Goal: Information Seeking & Learning: Learn about a topic

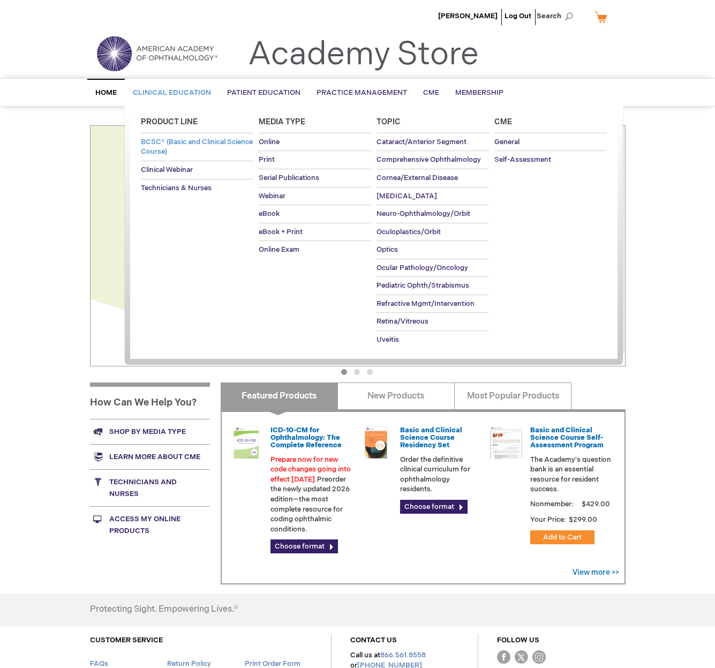
click at [158, 141] on span "BCSC® (Basic and Clinical Science Course)" at bounding box center [197, 147] width 112 height 19
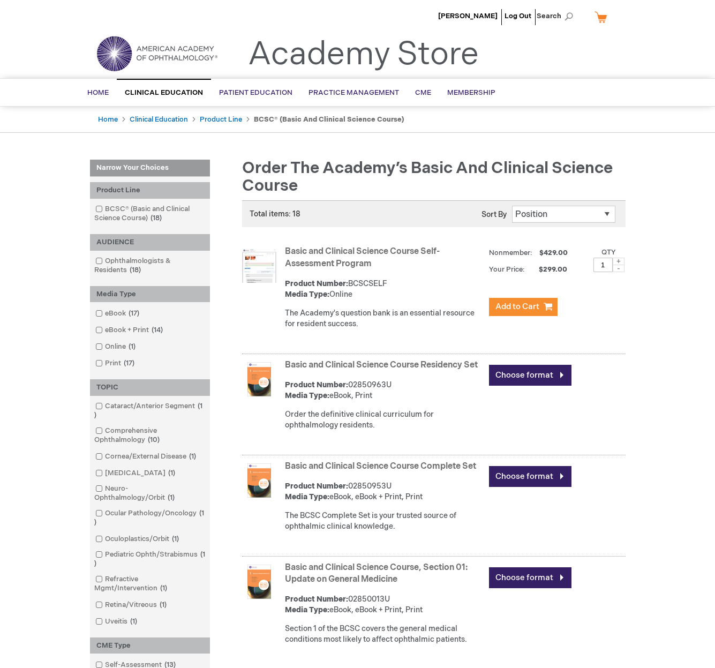
click at [399, 250] on link "Basic and Clinical Science Course Self-Assessment Program" at bounding box center [362, 258] width 155 height 23
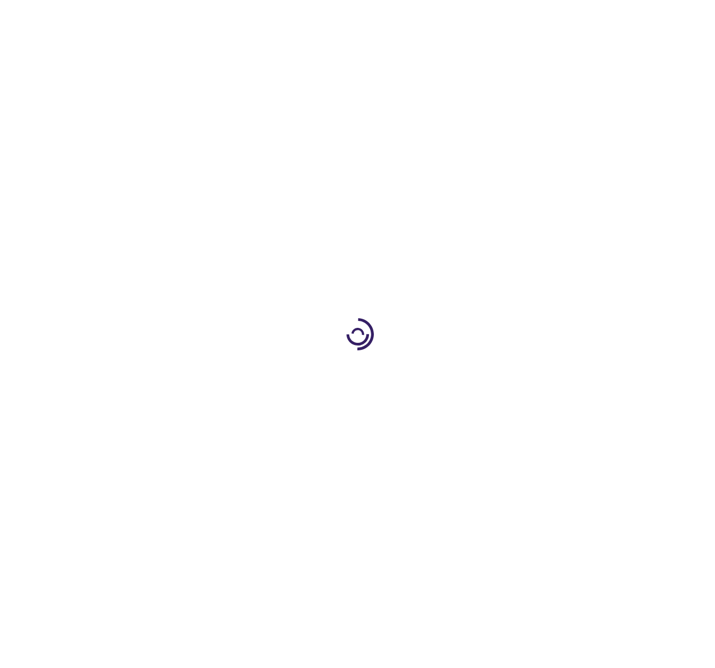
type input "1"
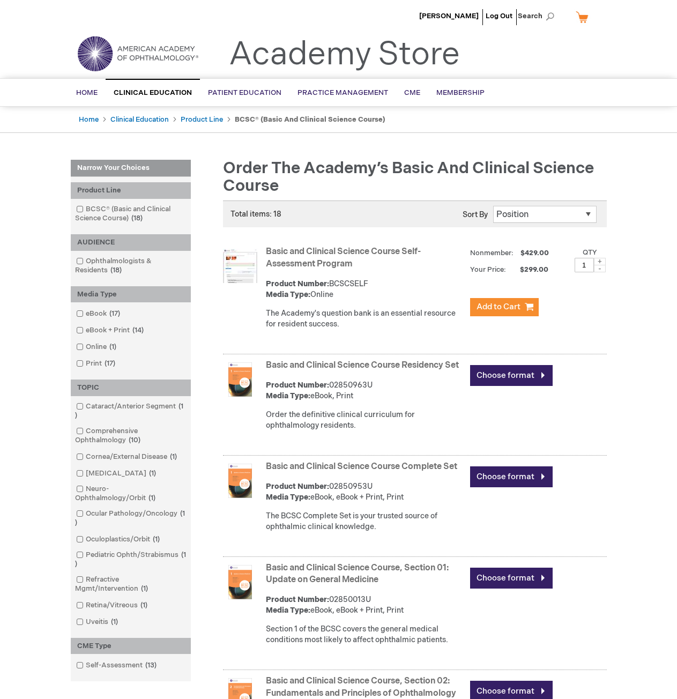
click at [297, 366] on link "Basic and Clinical Science Course Residency Set" at bounding box center [362, 365] width 193 height 10
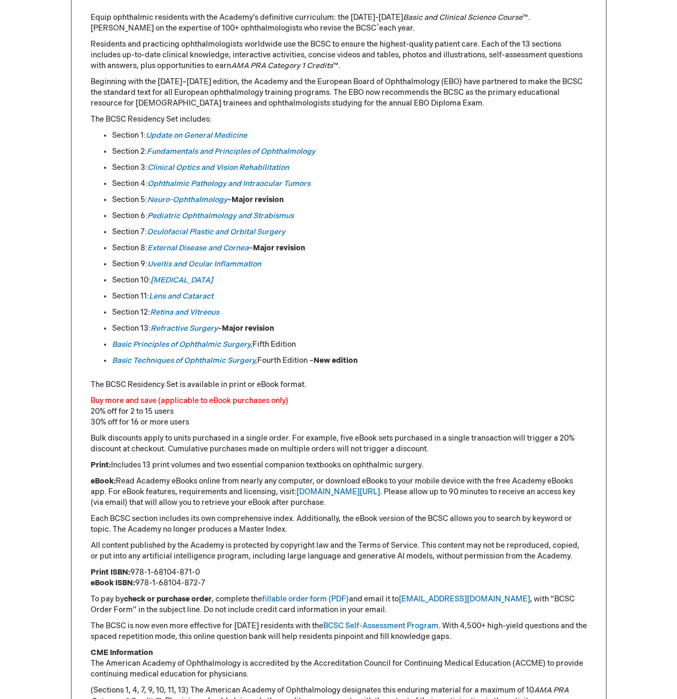
scroll to position [482, 0]
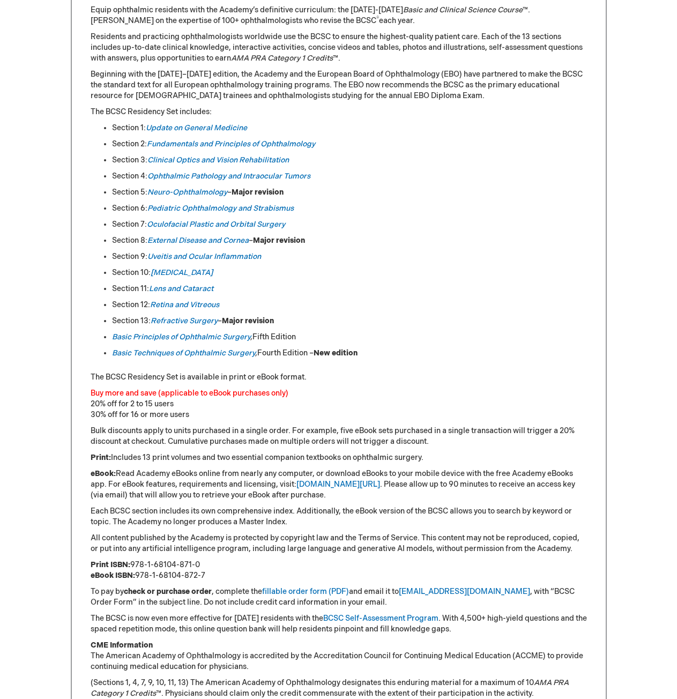
click at [534, 510] on p "Each BCSC section includes its own comprehensive index. Additionally, the eBook…" at bounding box center [339, 516] width 496 height 21
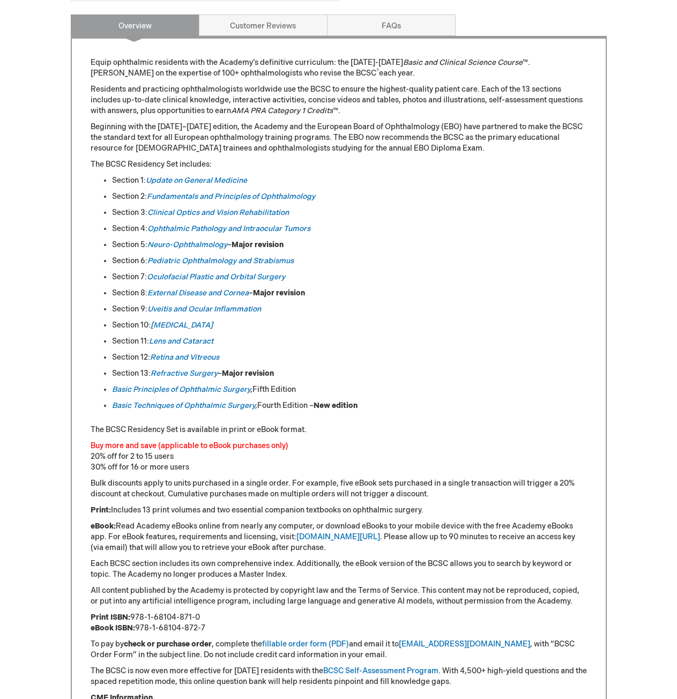
scroll to position [429, 0]
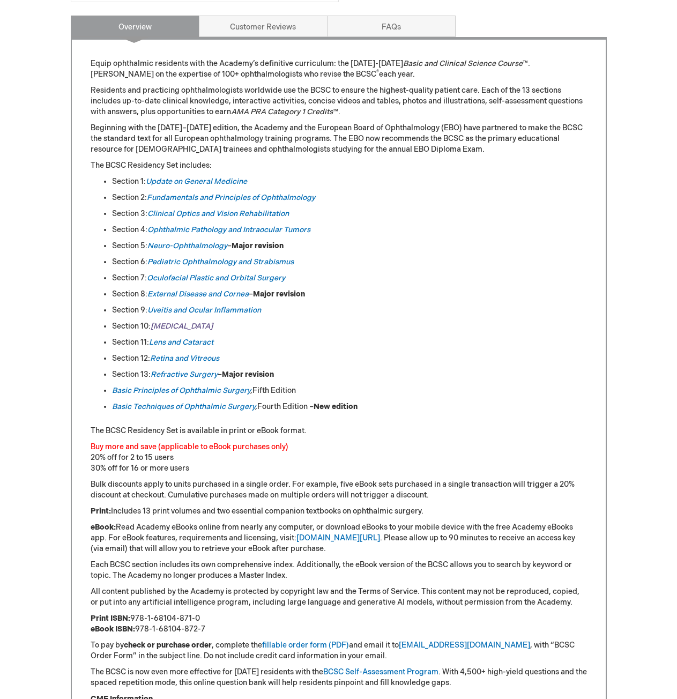
drag, startPoint x: 175, startPoint y: 318, endPoint x: 175, endPoint y: 325, distance: 6.5
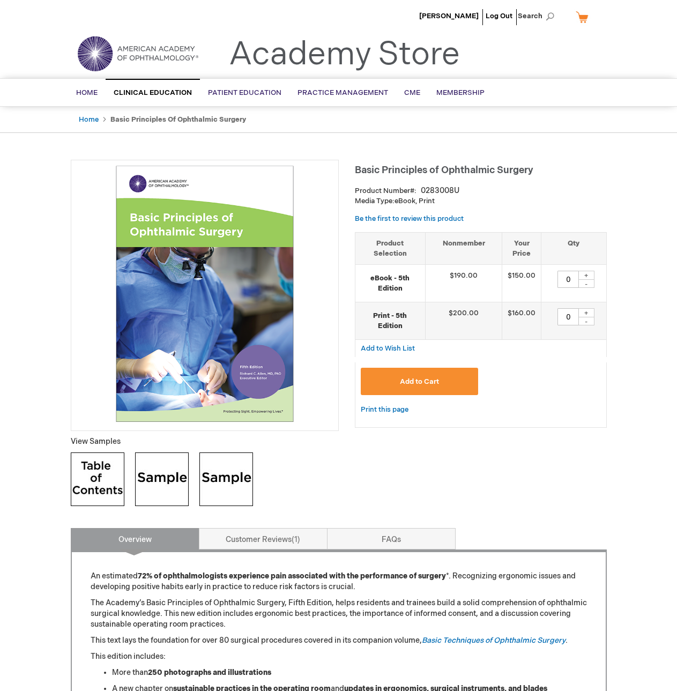
type input "0"
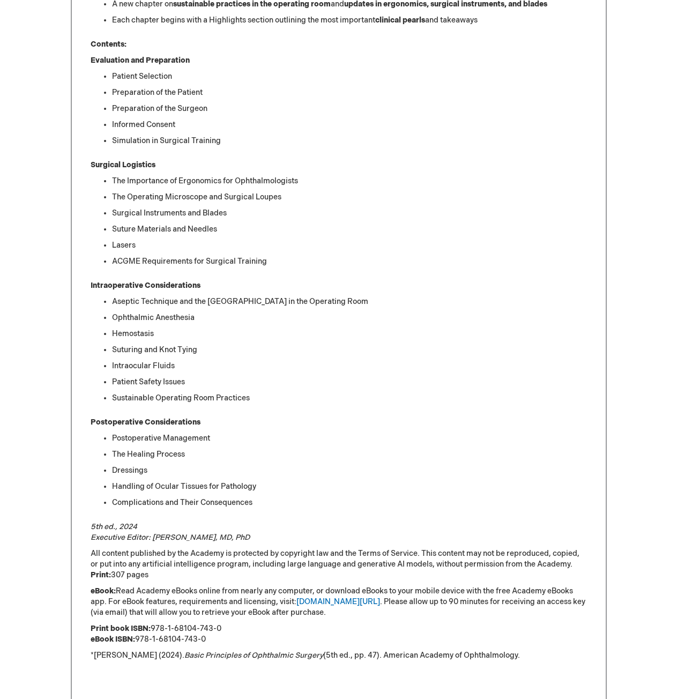
scroll to position [750, 0]
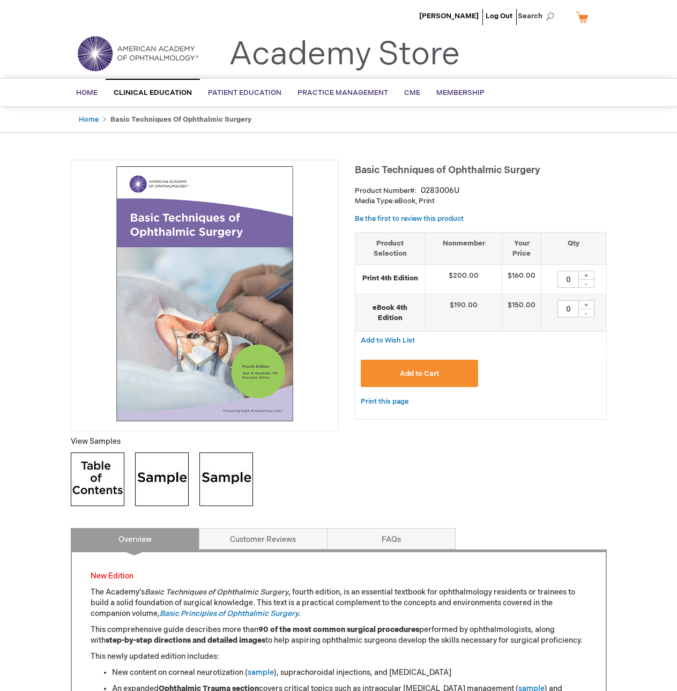
type input "0"
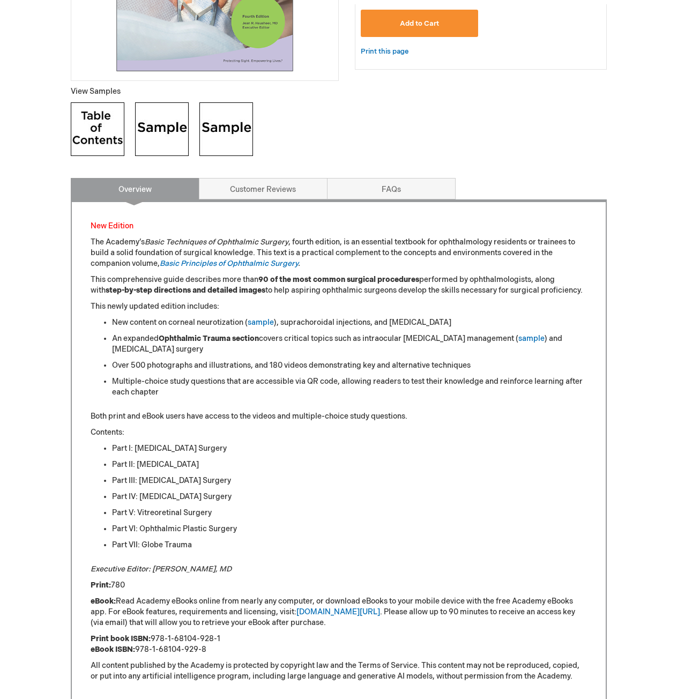
scroll to position [375, 0]
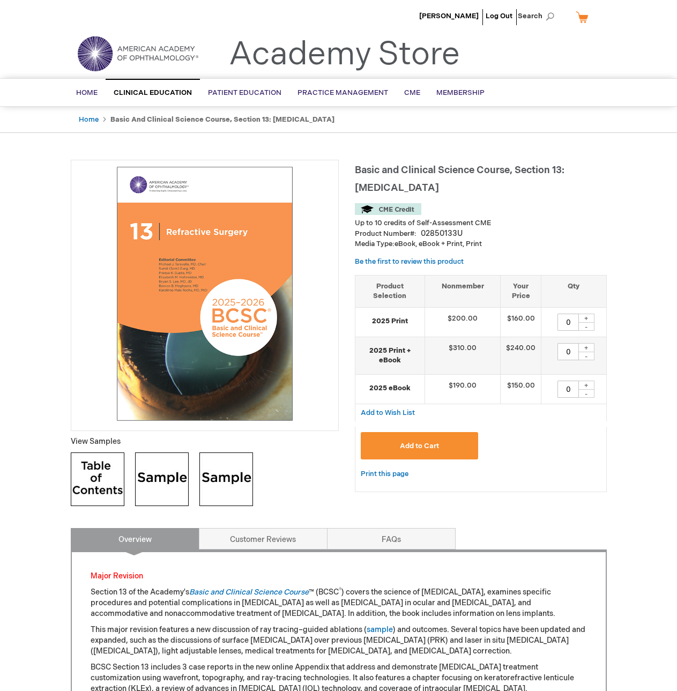
type input "0"
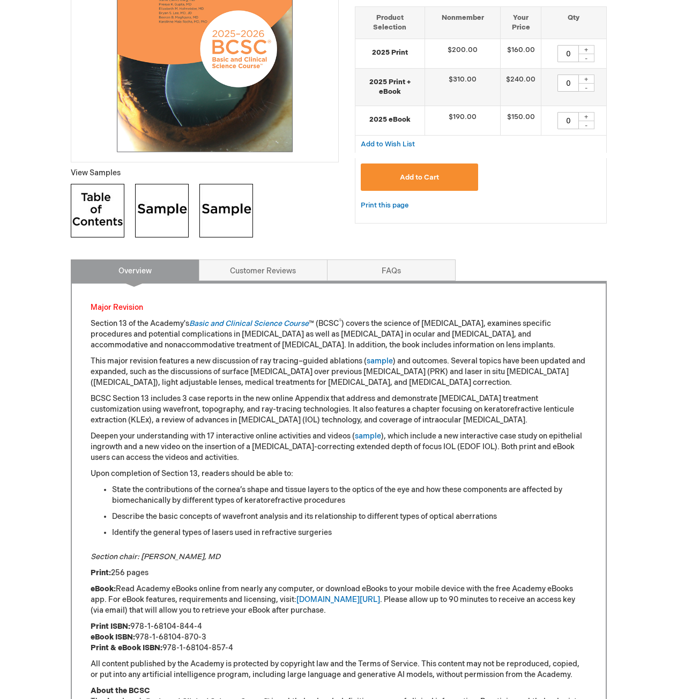
scroll to position [322, 0]
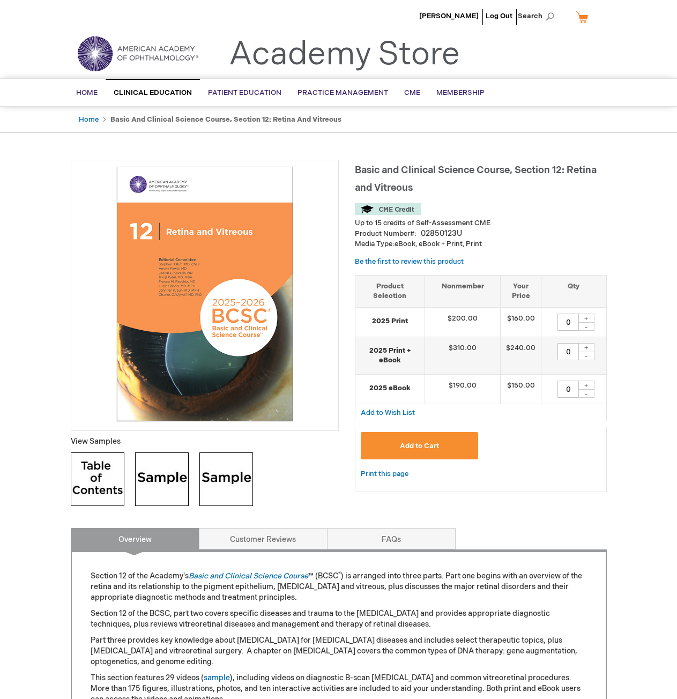
type input "0"
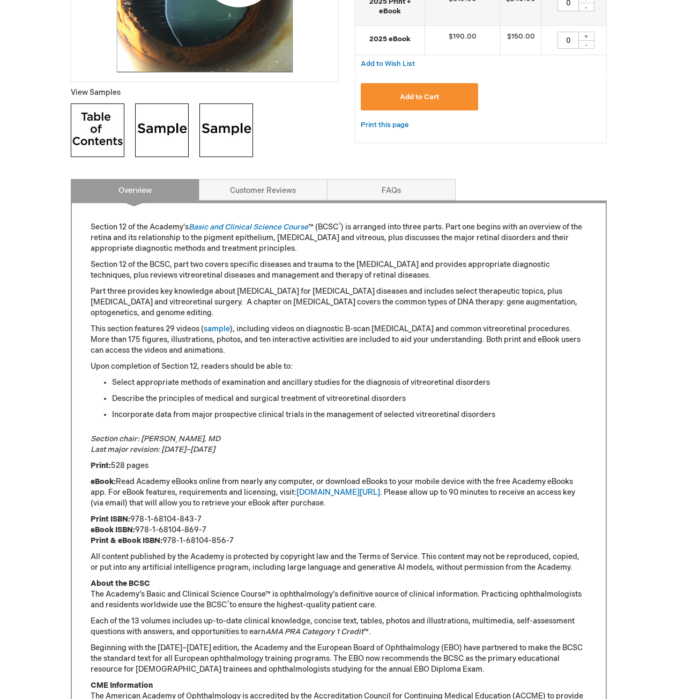
scroll to position [375, 0]
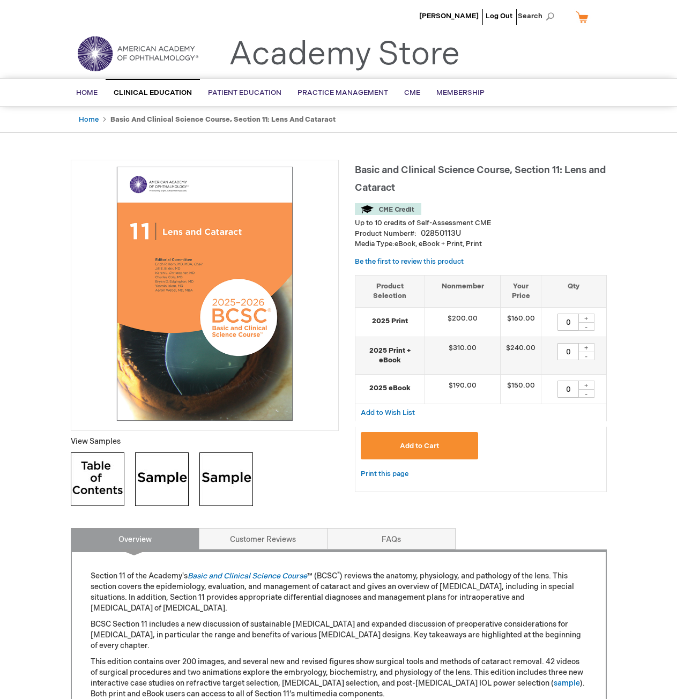
type input "0"
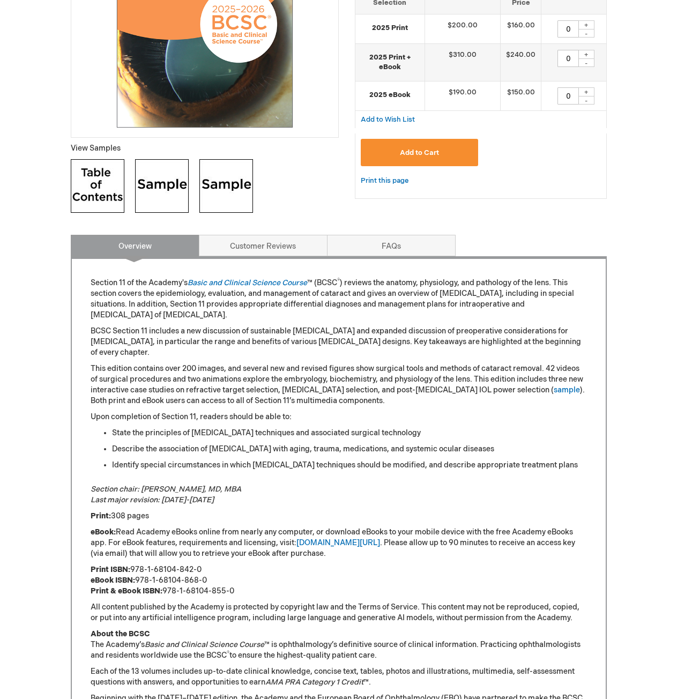
scroll to position [322, 0]
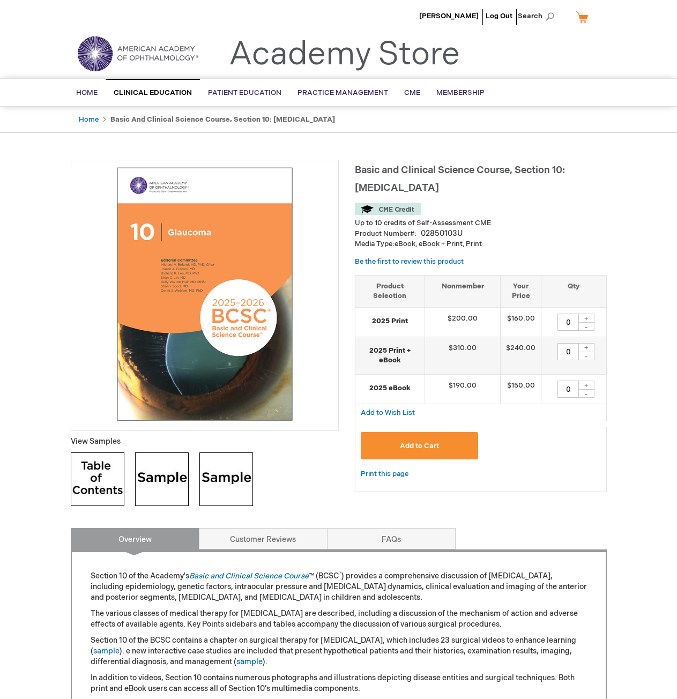
type input "0"
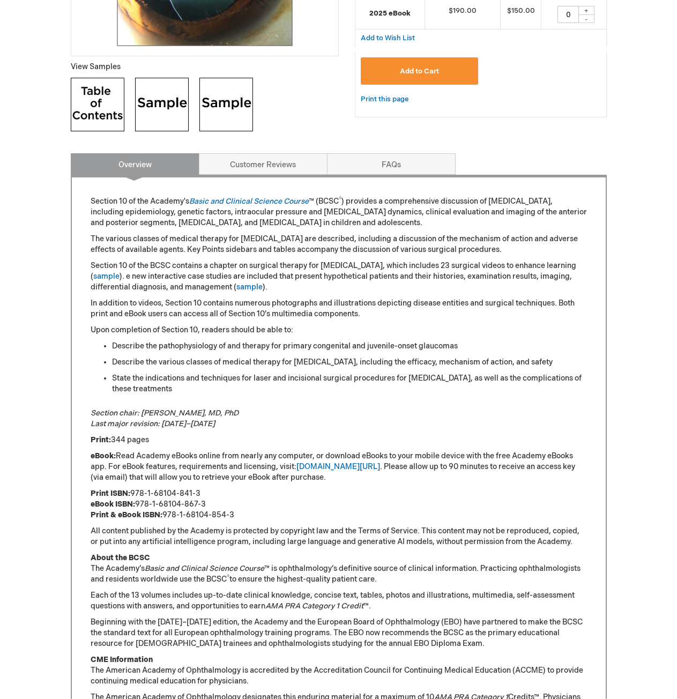
scroll to position [375, 0]
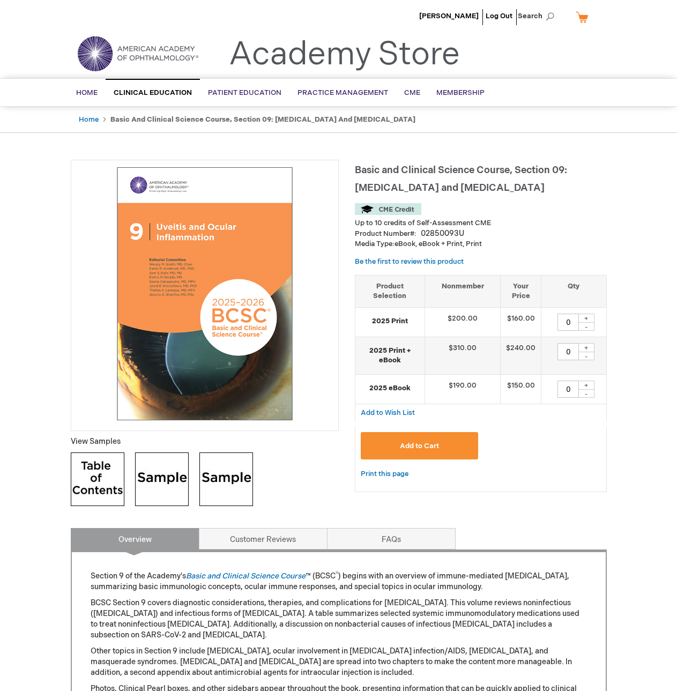
type input "0"
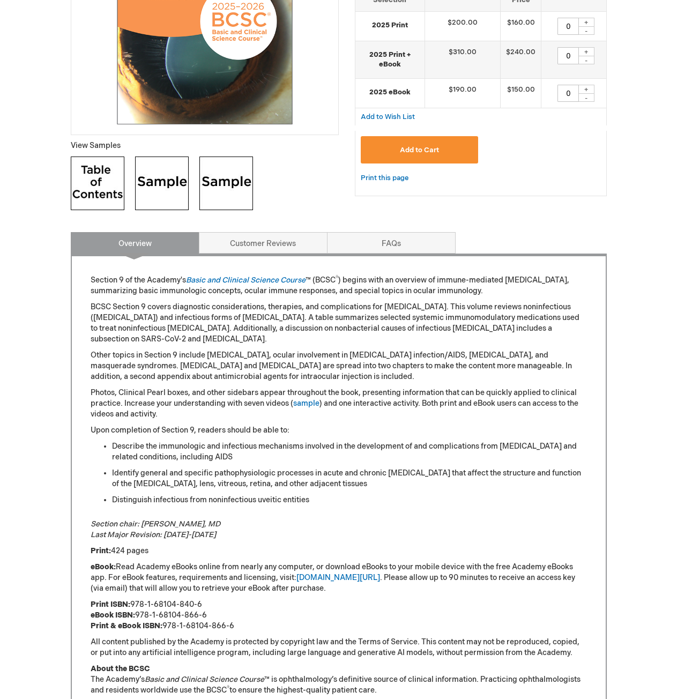
scroll to position [322, 0]
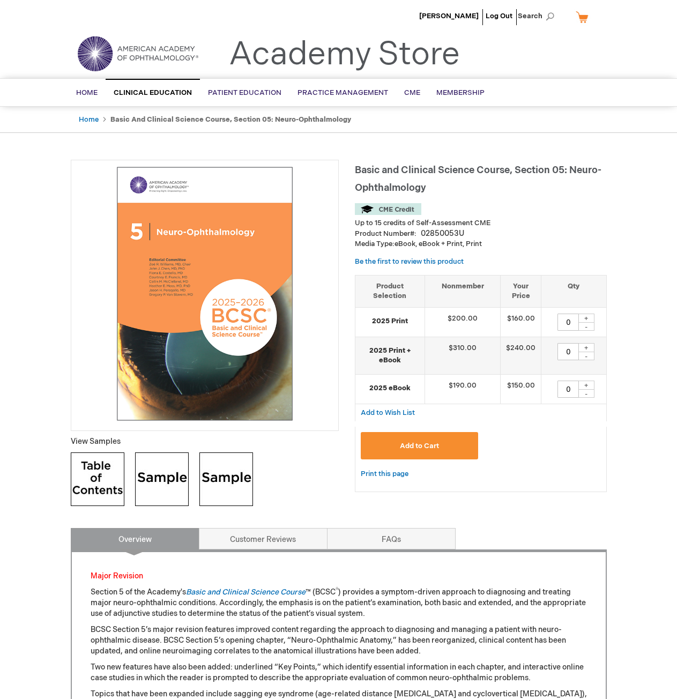
type input "0"
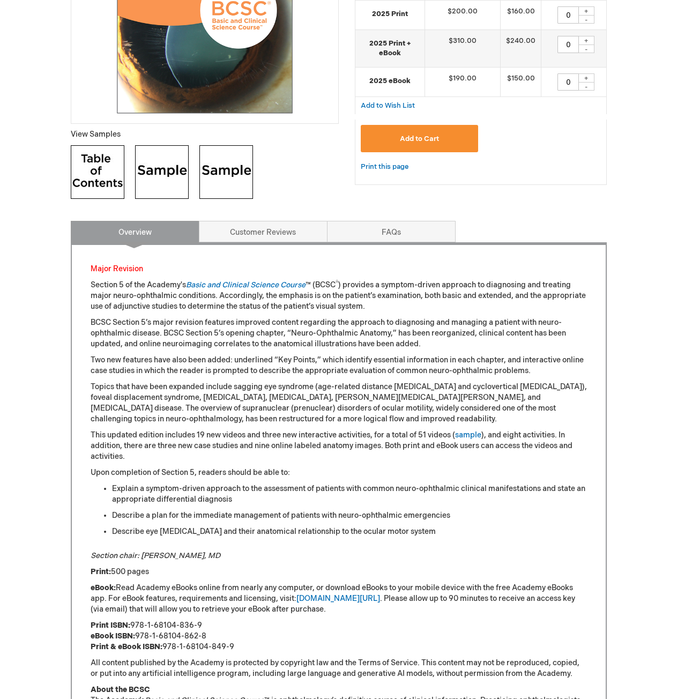
scroll to position [375, 0]
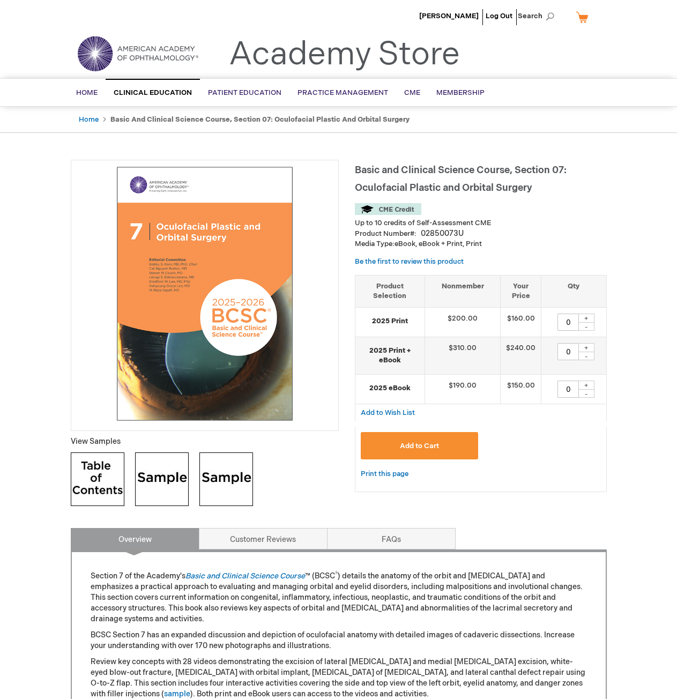
type input "0"
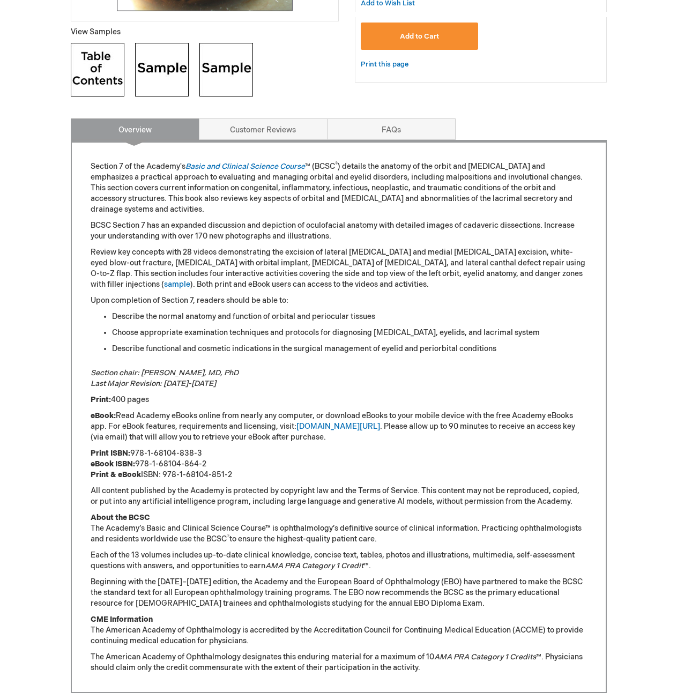
scroll to position [429, 0]
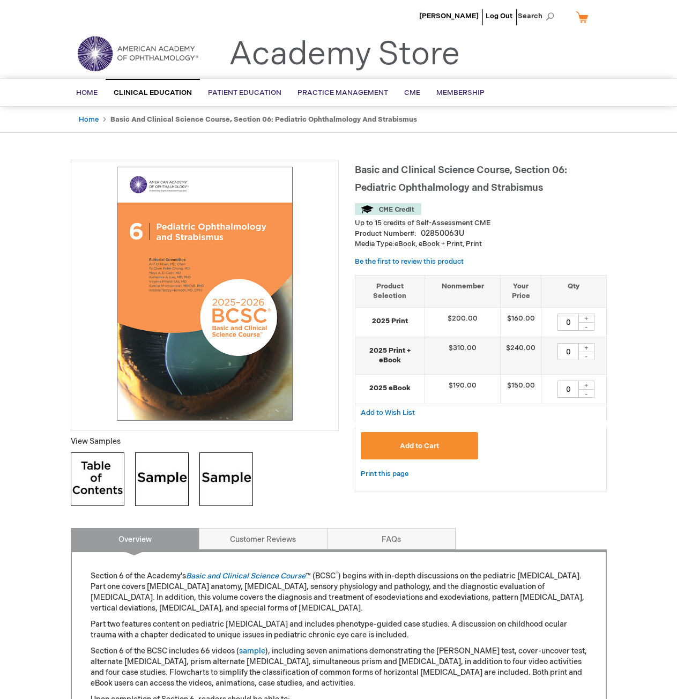
type input "0"
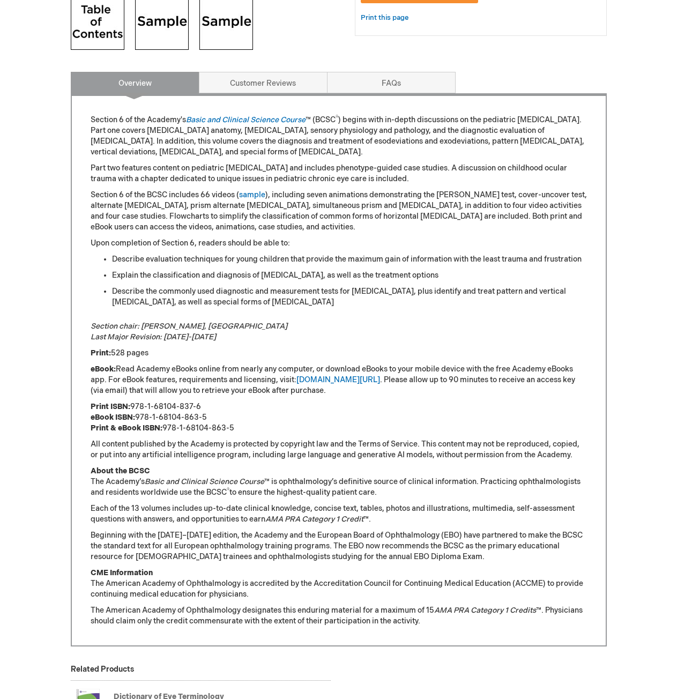
scroll to position [482, 0]
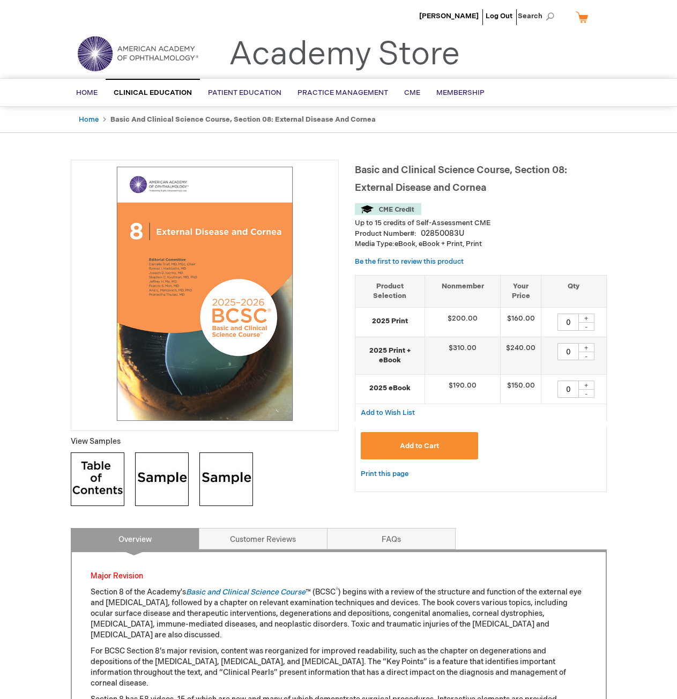
type input "0"
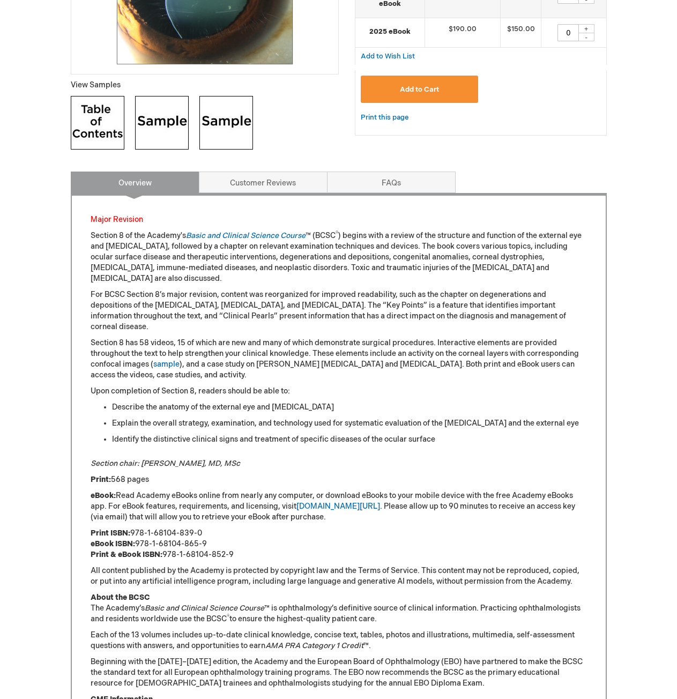
scroll to position [375, 0]
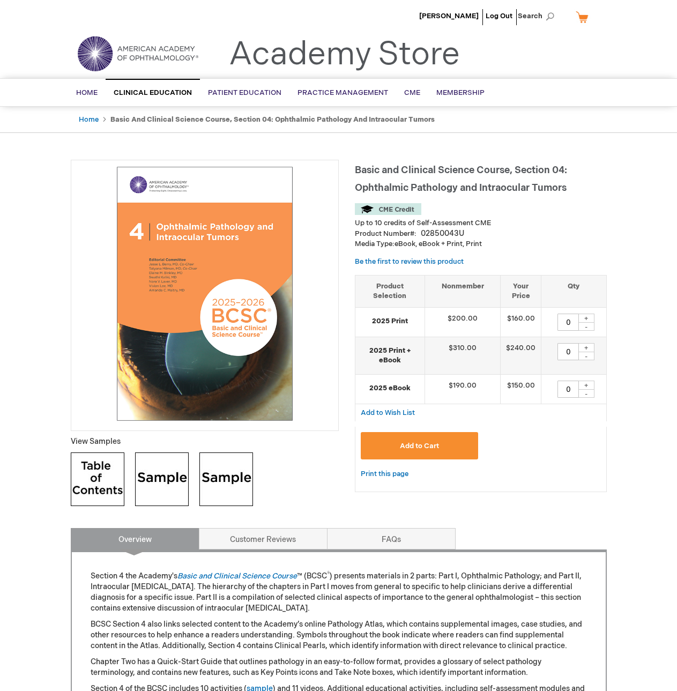
type input "0"
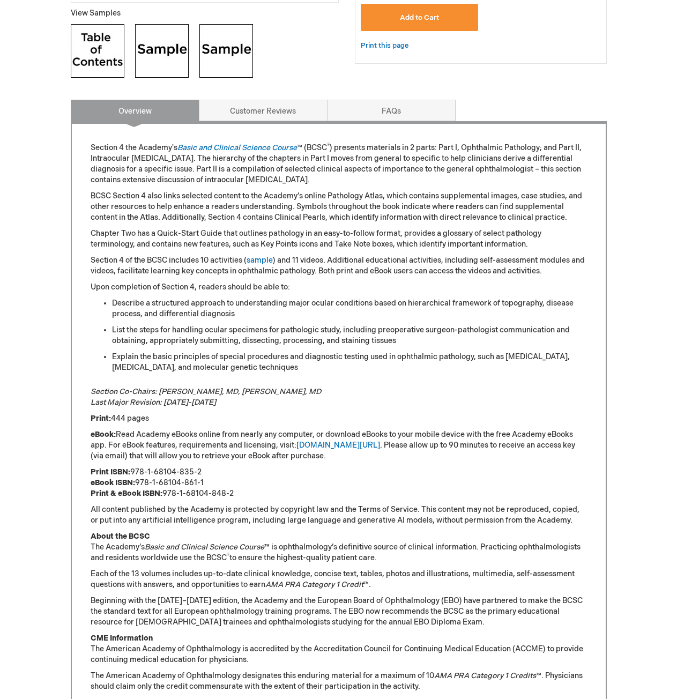
scroll to position [429, 0]
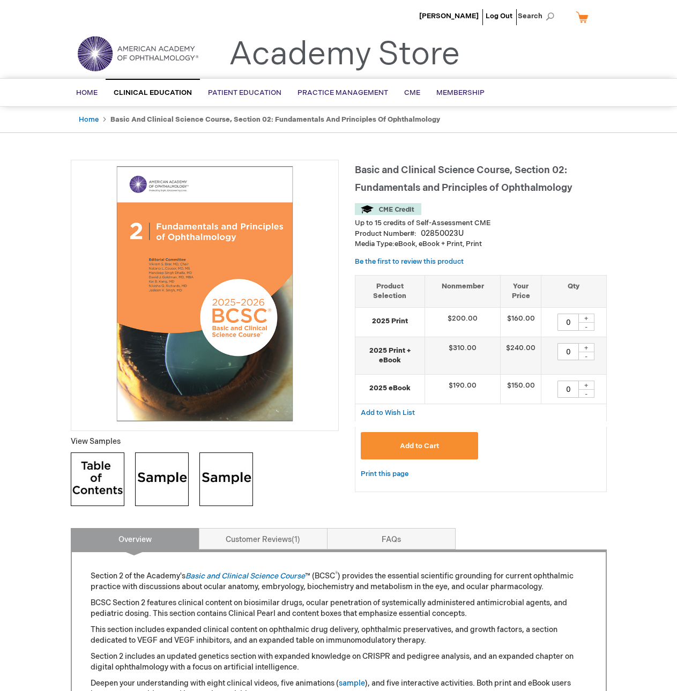
type input "0"
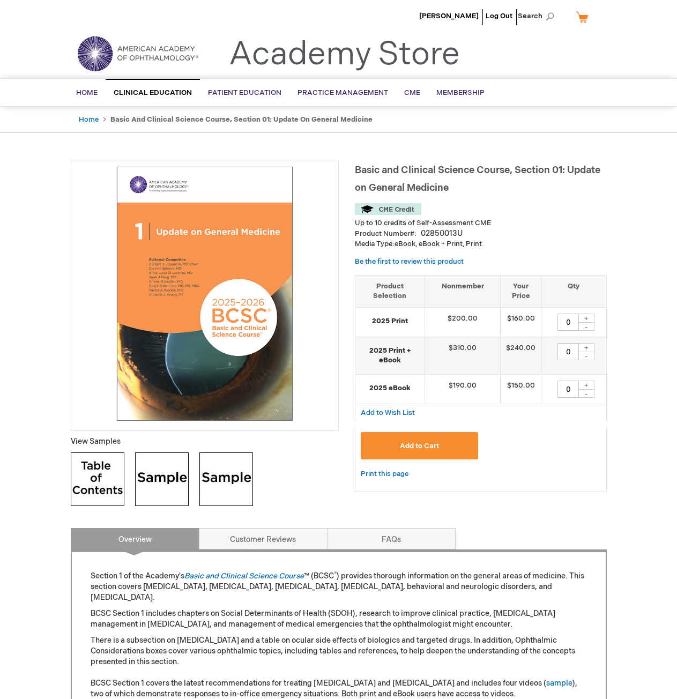
type input "0"
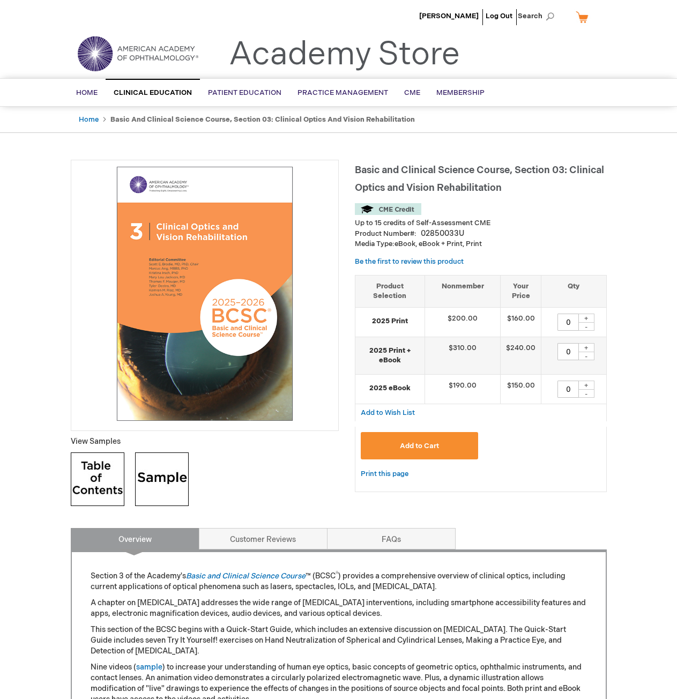
type input "0"
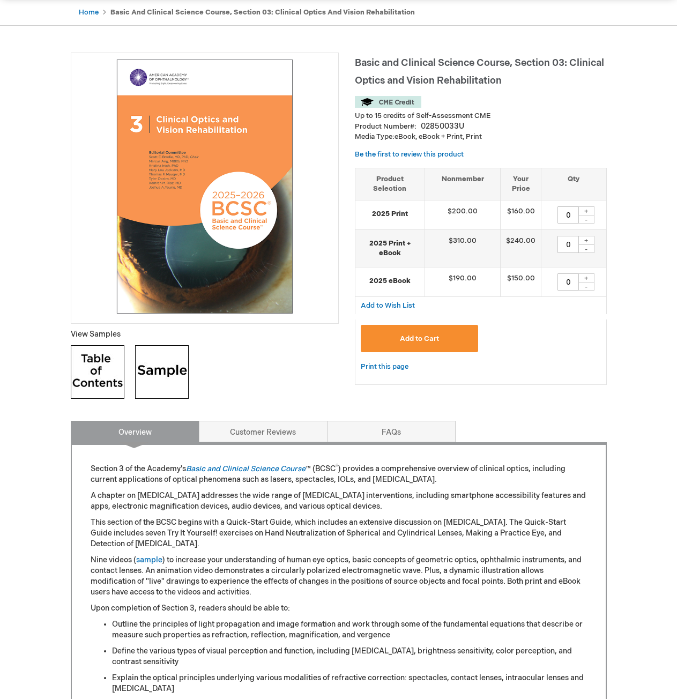
scroll to position [375, 0]
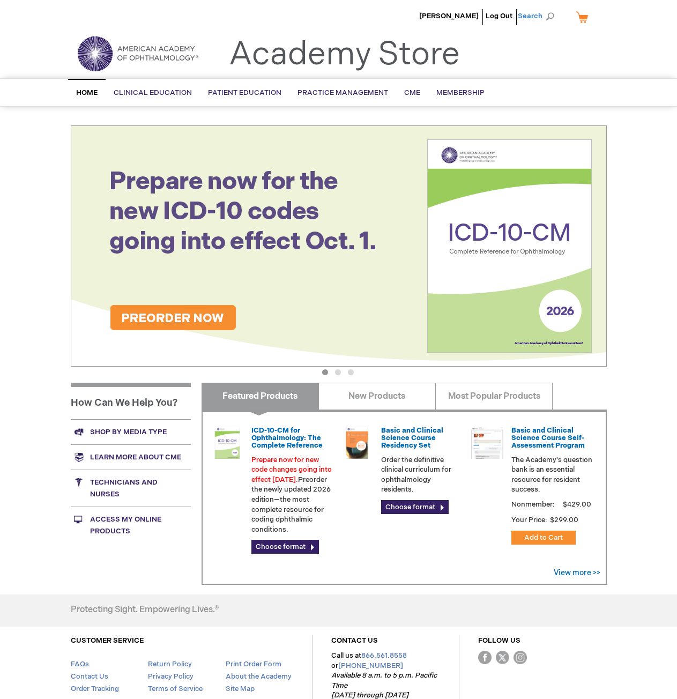
click at [550, 17] on span "Search" at bounding box center [538, 15] width 41 height 21
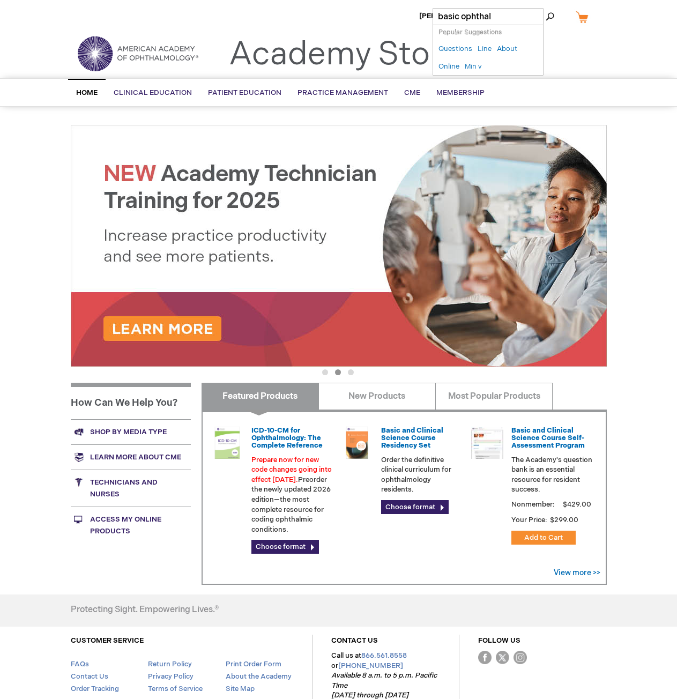
type input "basic ophthalm"
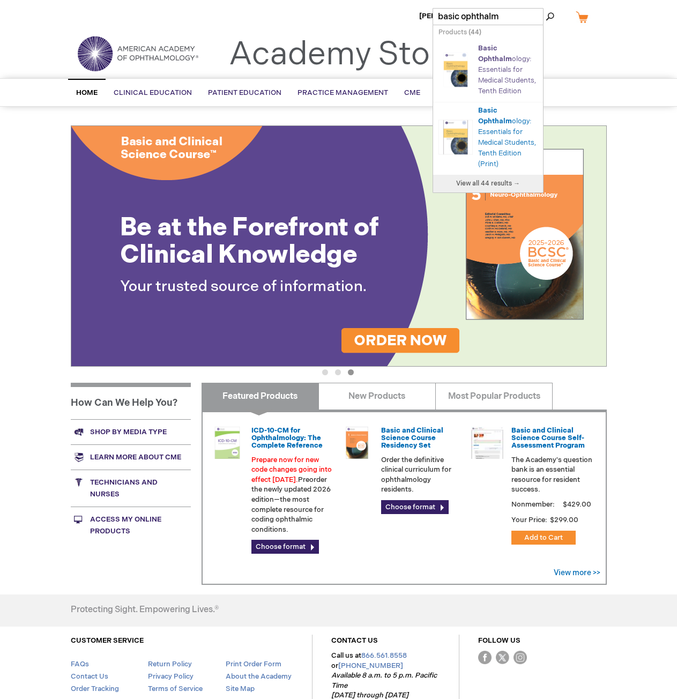
click at [486, 56] on span "Ophthalm" at bounding box center [495, 59] width 34 height 9
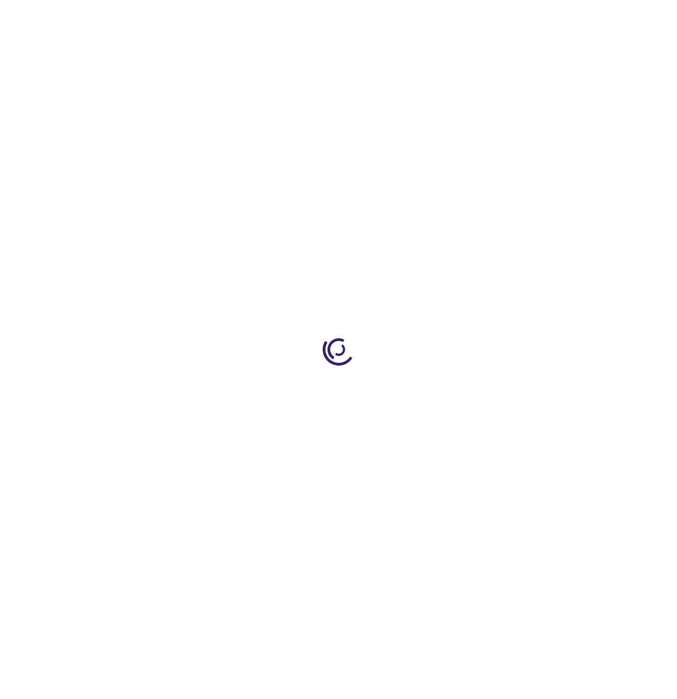
type input "0"
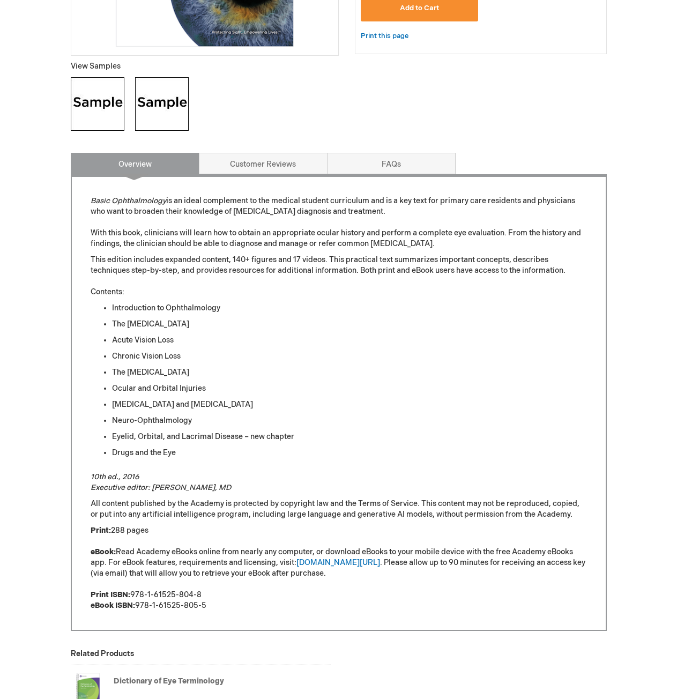
scroll to position [375, 0]
